Goal: Book appointment/travel/reservation

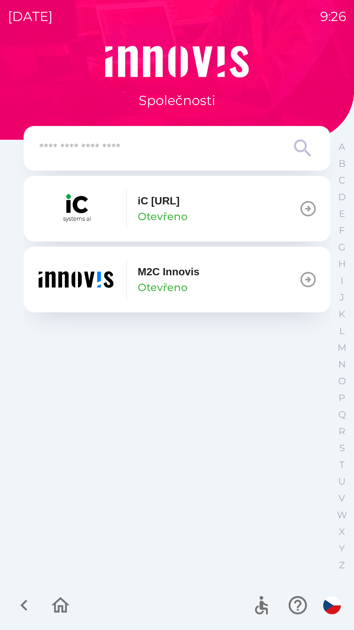
click at [138, 287] on p "Otevřeno" at bounding box center [163, 287] width 50 height 16
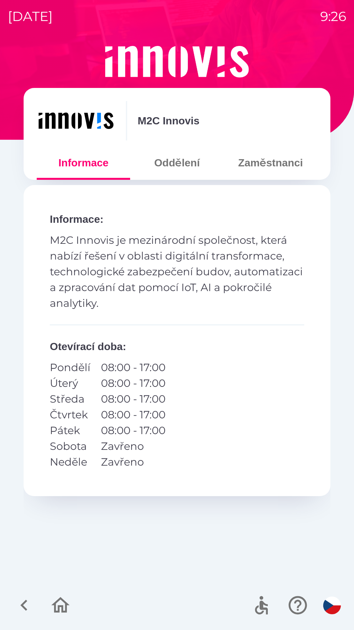
click at [167, 167] on button "Oddělení" at bounding box center [176, 163] width 93 height 24
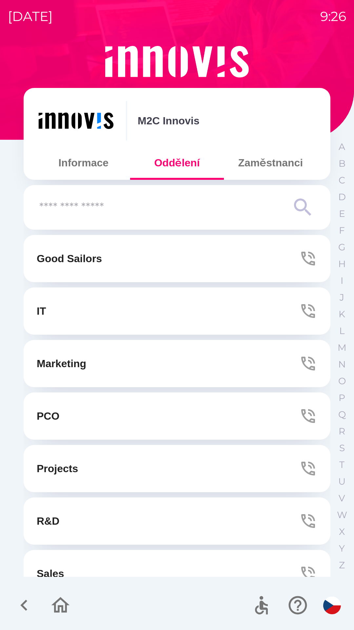
click at [60, 366] on p "Marketing" at bounding box center [62, 364] width 50 height 16
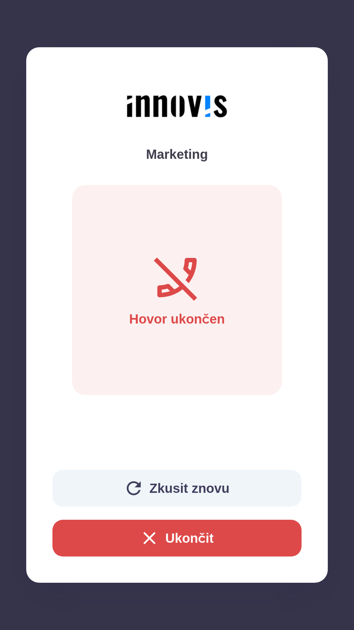
click at [123, 489] on icon "button" at bounding box center [133, 488] width 21 height 21
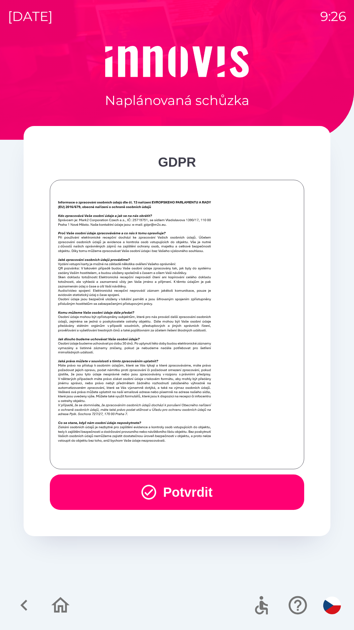
click at [93, 494] on button "Potvrdit" at bounding box center [177, 491] width 255 height 35
